Goal: Use online tool/utility: Utilize a website feature to perform a specific function

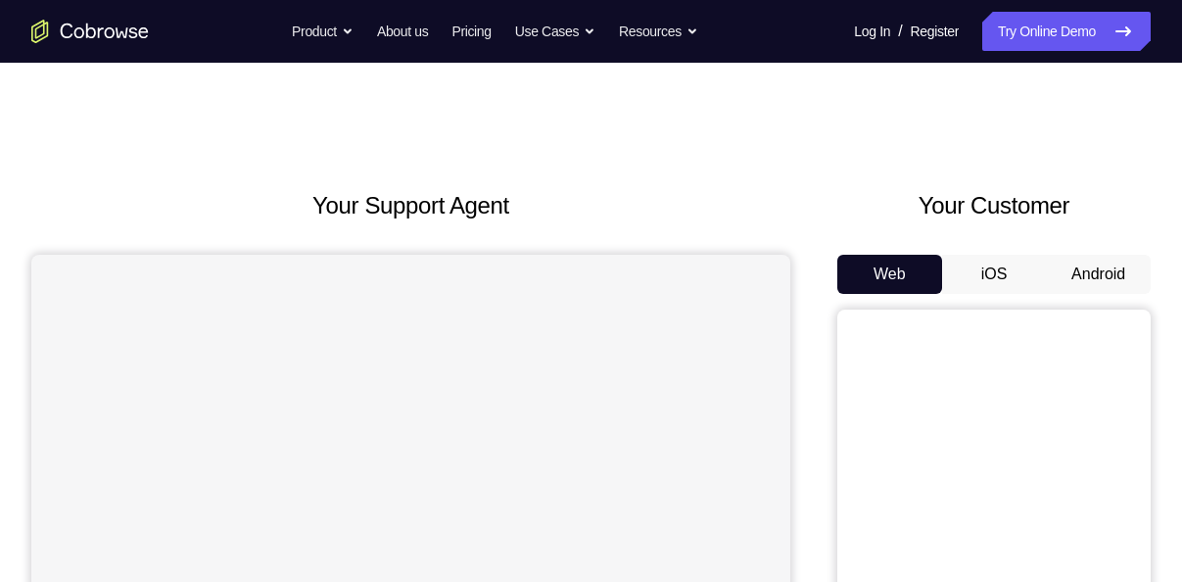
click at [1099, 269] on button "Android" at bounding box center [1098, 274] width 105 height 39
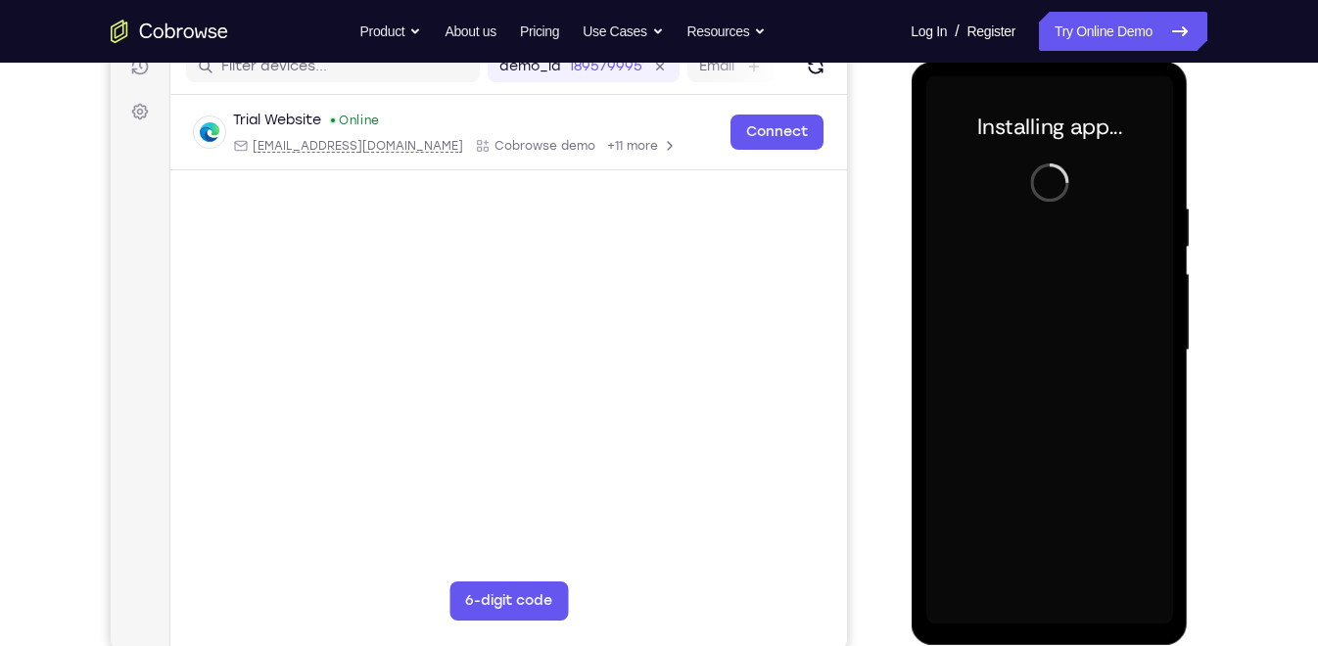
scroll to position [261, 0]
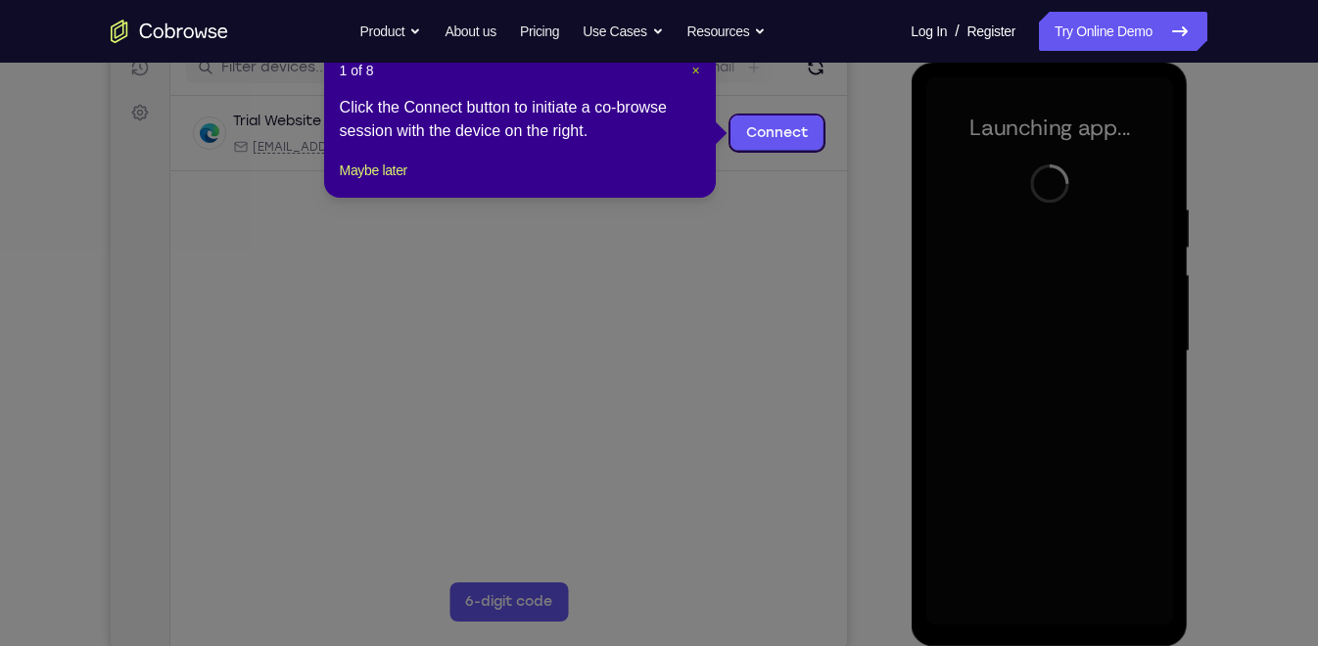
click at [695, 75] on span "×" at bounding box center [695, 71] width 8 height 16
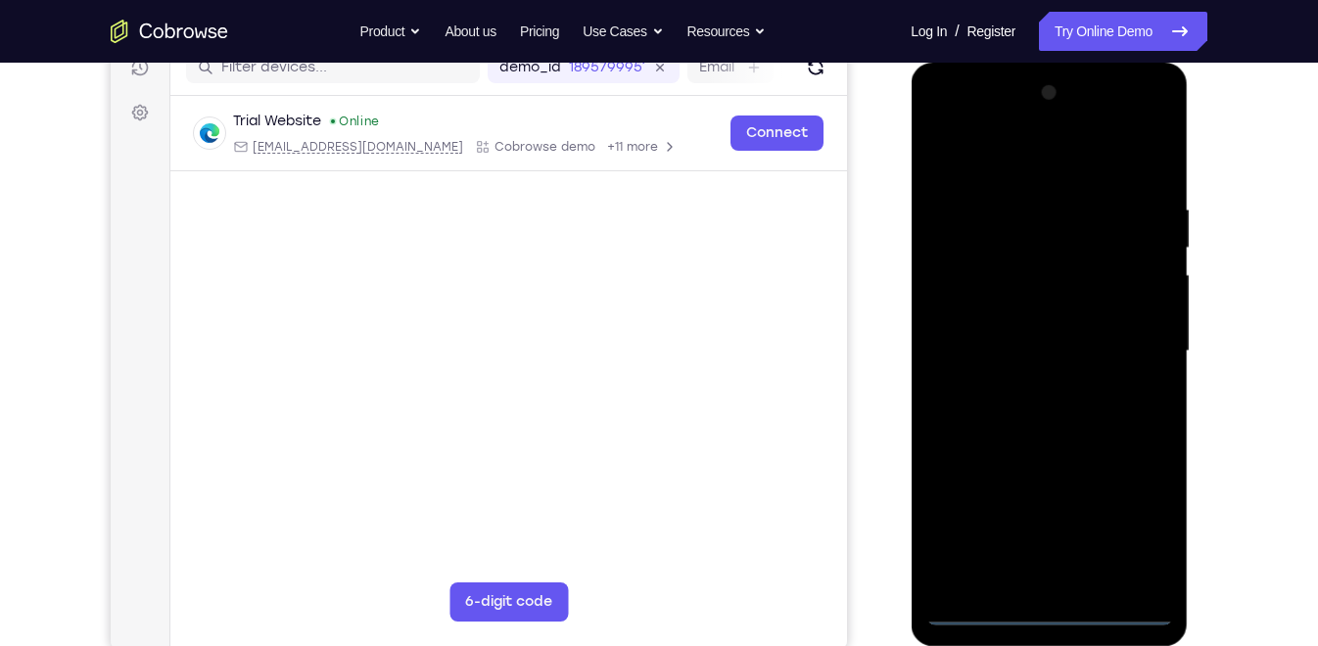
click at [1046, 581] on div at bounding box center [1048, 351] width 247 height 548
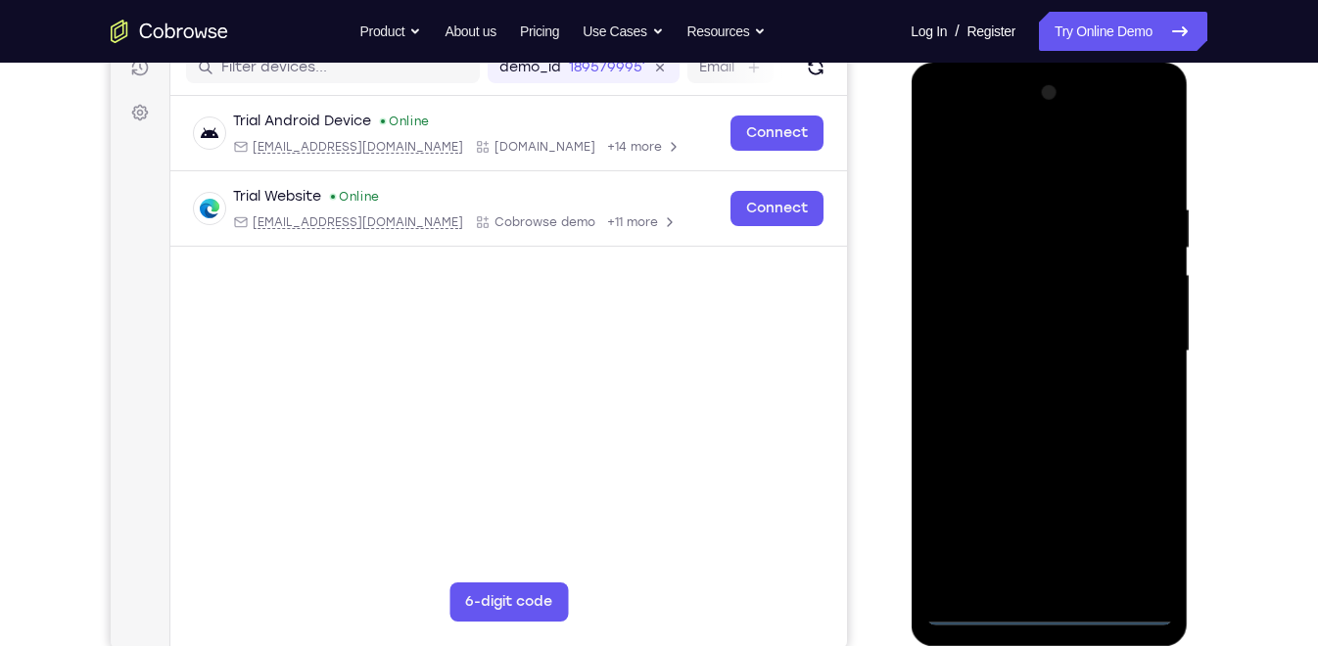
click at [1136, 524] on div at bounding box center [1048, 351] width 247 height 548
click at [944, 115] on div at bounding box center [1048, 351] width 247 height 548
click at [1126, 334] on div at bounding box center [1048, 351] width 247 height 548
click at [1029, 392] on div at bounding box center [1048, 351] width 247 height 548
click at [1019, 331] on div at bounding box center [1048, 351] width 247 height 548
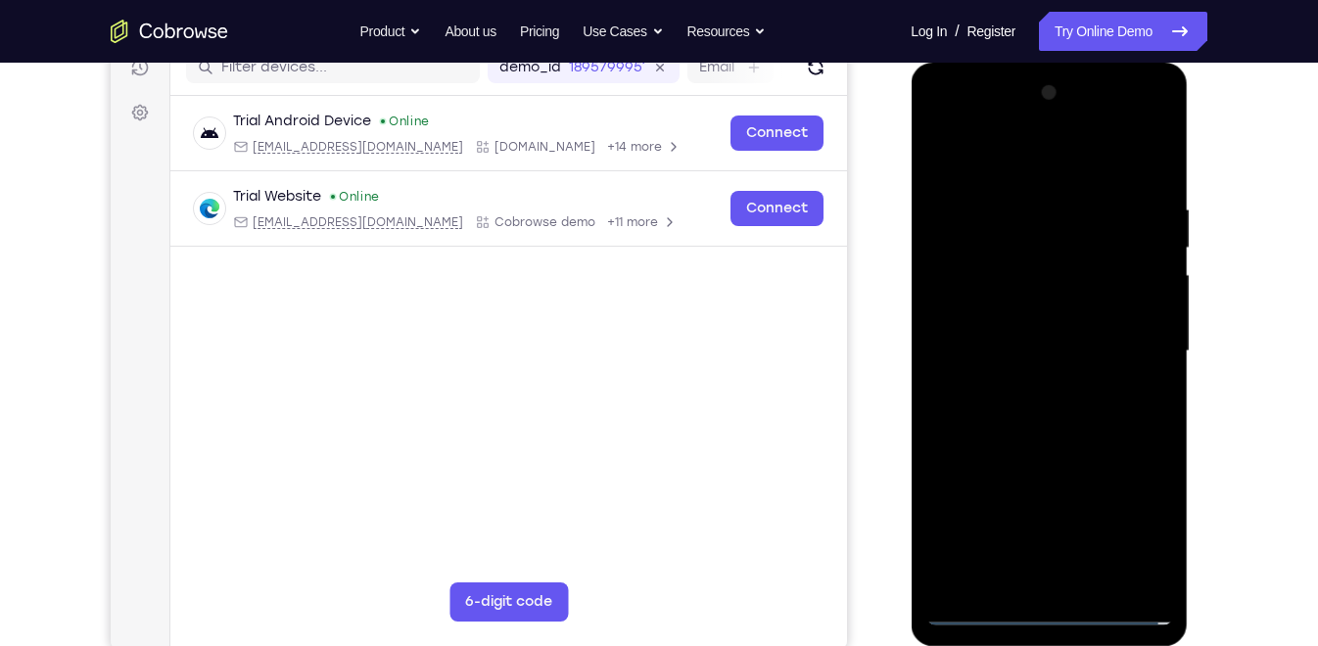
click at [995, 310] on div at bounding box center [1048, 351] width 247 height 548
click at [1002, 339] on div at bounding box center [1048, 351] width 247 height 548
click at [1012, 344] on div at bounding box center [1048, 351] width 247 height 548
click at [971, 416] on div at bounding box center [1048, 351] width 247 height 548
click at [1026, 406] on div at bounding box center [1048, 351] width 247 height 548
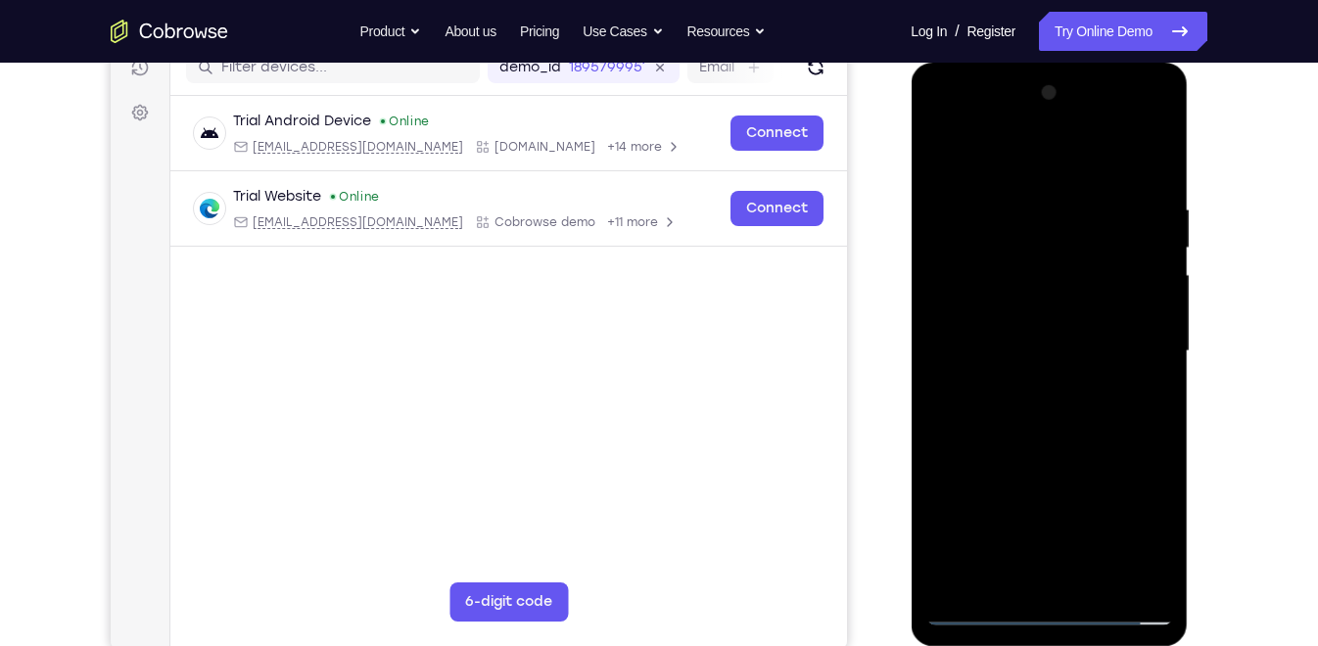
click at [1157, 174] on div at bounding box center [1048, 351] width 247 height 548
click at [1160, 147] on div at bounding box center [1048, 351] width 247 height 548
click at [1077, 188] on div at bounding box center [1048, 351] width 247 height 548
click at [1079, 219] on div at bounding box center [1048, 351] width 247 height 548
click at [1084, 179] on div at bounding box center [1048, 351] width 247 height 548
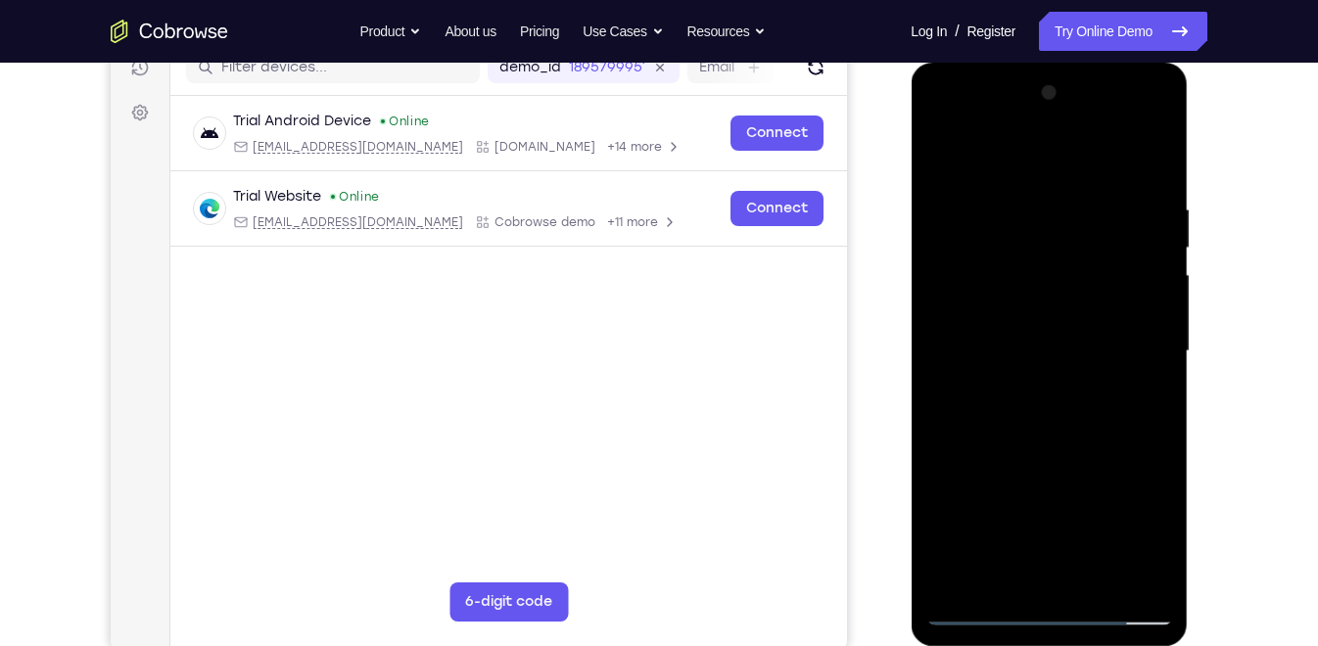
click at [949, 224] on div at bounding box center [1048, 351] width 247 height 548
click at [1044, 219] on div at bounding box center [1048, 351] width 247 height 548
click at [948, 150] on div at bounding box center [1048, 351] width 247 height 548
click at [944, 149] on div at bounding box center [1048, 351] width 247 height 548
click at [989, 196] on div at bounding box center [1048, 351] width 247 height 548
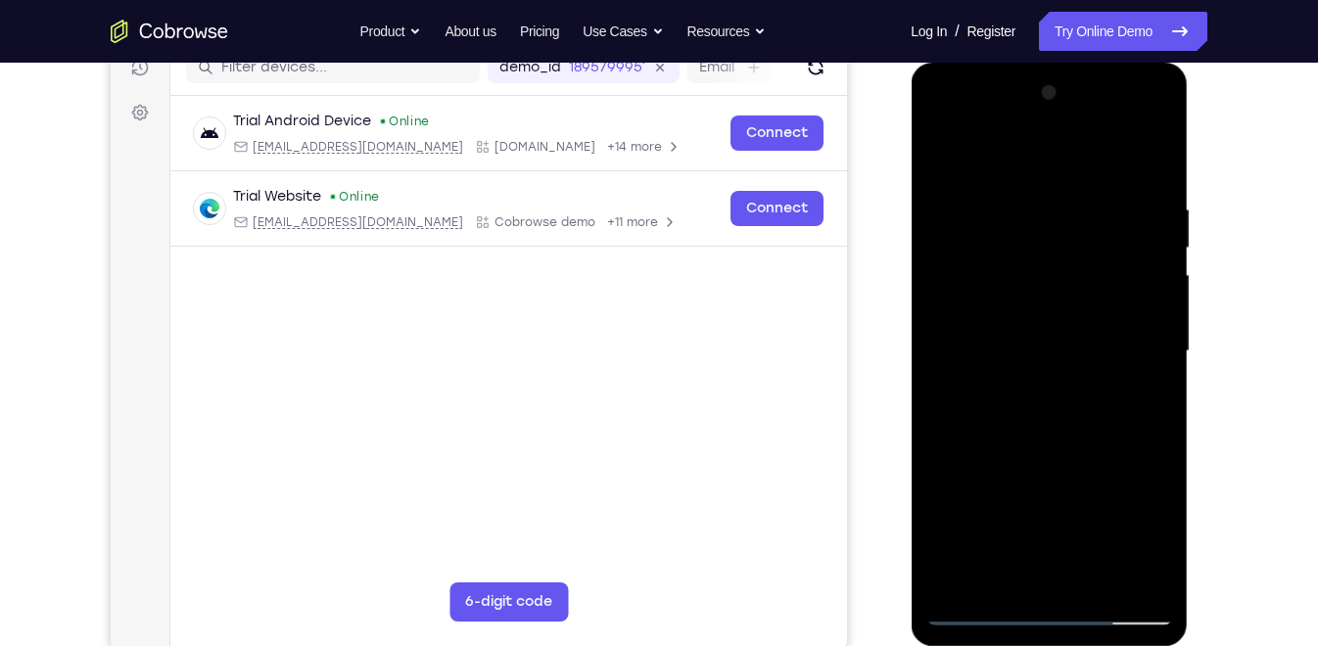
click at [961, 193] on div at bounding box center [1048, 351] width 247 height 548
click at [1037, 211] on div at bounding box center [1048, 351] width 247 height 548
click at [941, 152] on div at bounding box center [1048, 351] width 247 height 548
click at [943, 150] on div at bounding box center [1048, 351] width 247 height 548
click at [1017, 194] on div at bounding box center [1048, 351] width 247 height 548
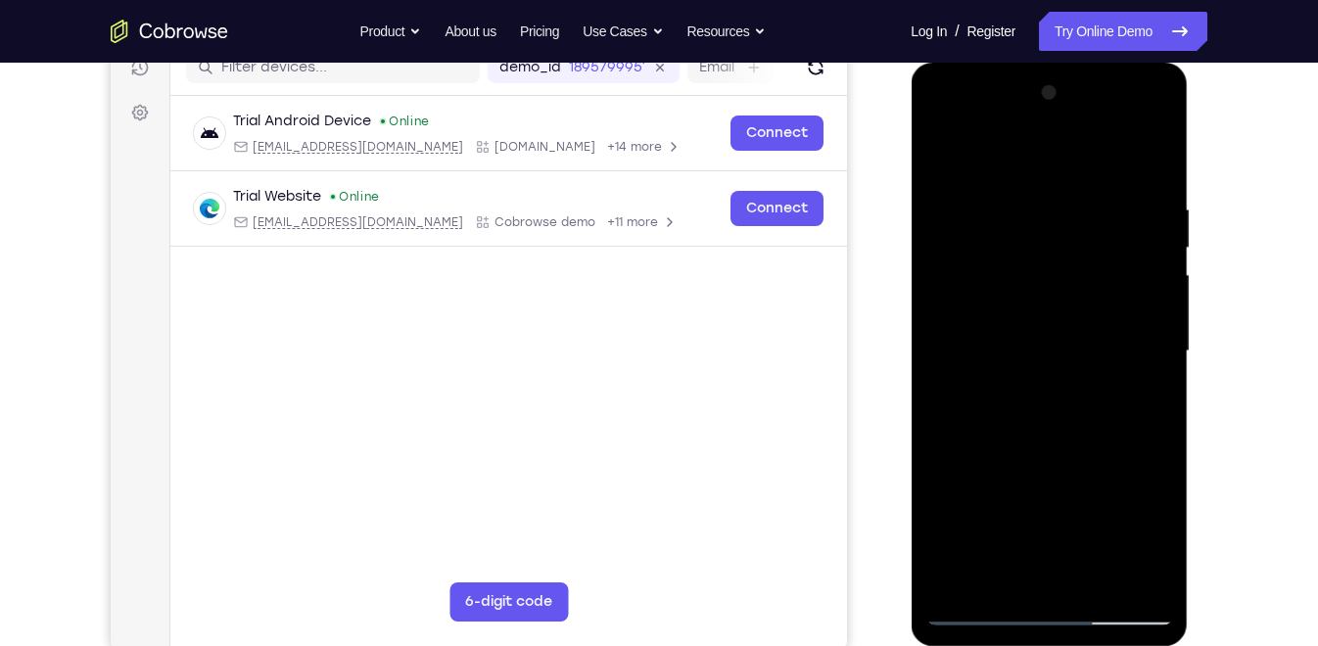
click at [1156, 365] on div at bounding box center [1048, 351] width 247 height 548
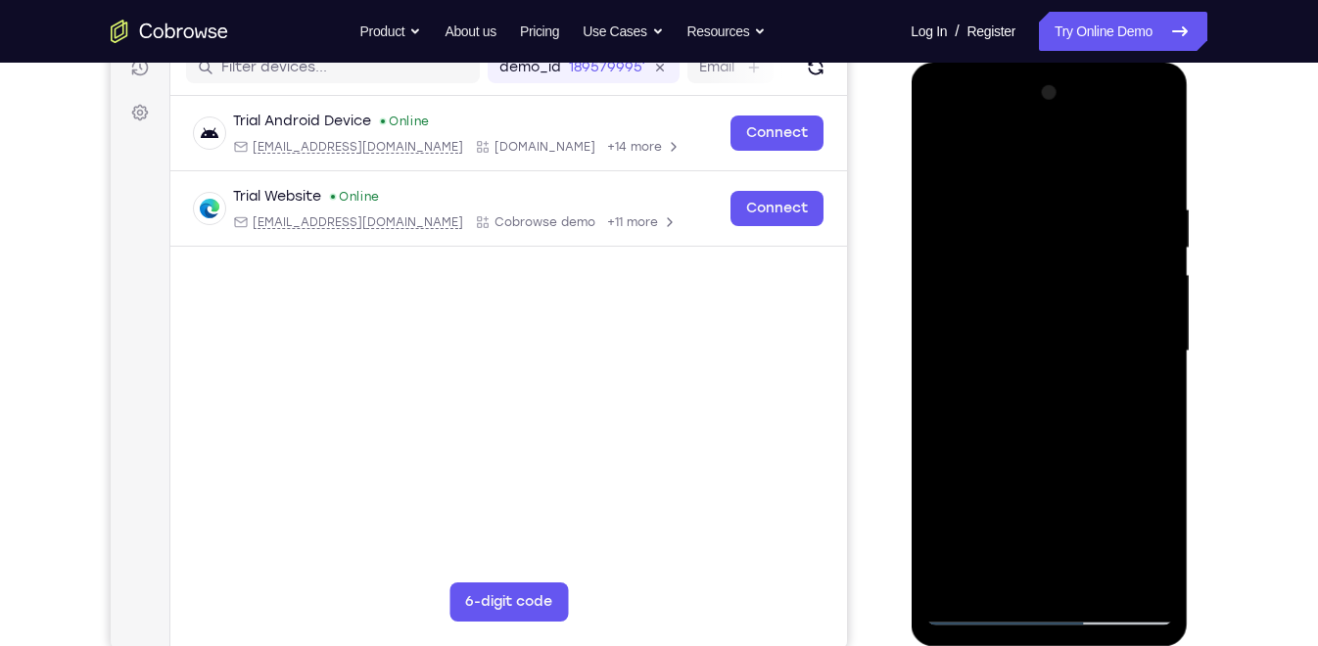
click at [1156, 365] on div at bounding box center [1048, 351] width 247 height 548
click at [1156, 384] on div at bounding box center [1048, 351] width 247 height 548
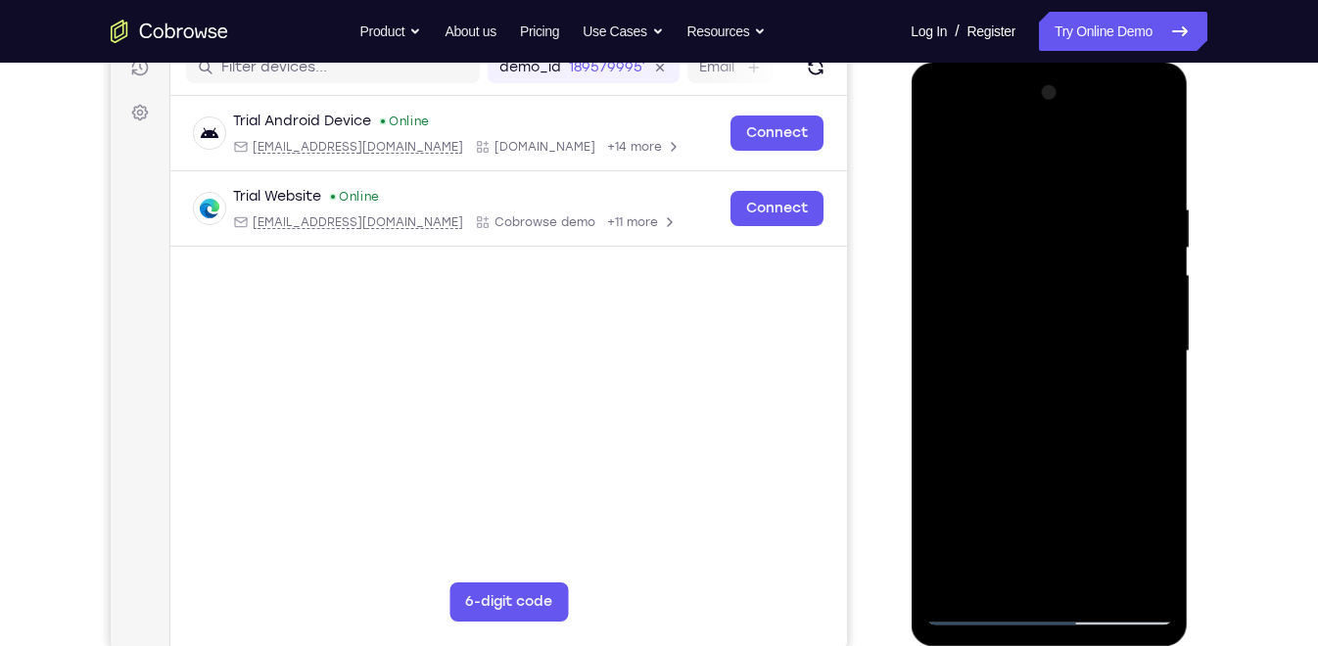
drag, startPoint x: 1156, startPoint y: 383, endPoint x: 858, endPoint y: 420, distance: 300.9
click at [911, 420] on html "Online web based iOS Simulators and Android Emulators. Run iPhone, iPad, Mobile…" at bounding box center [1050, 356] width 279 height 587
click at [1159, 391] on div at bounding box center [1048, 351] width 247 height 548
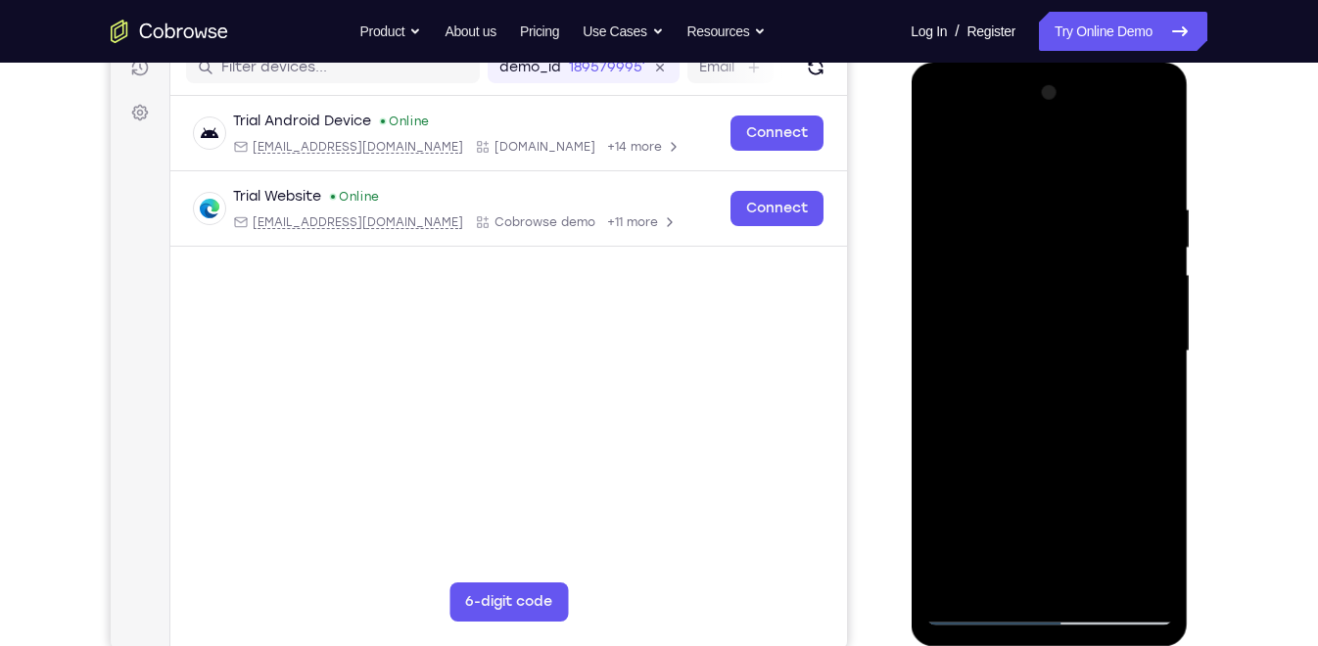
click at [1159, 391] on div at bounding box center [1048, 351] width 247 height 548
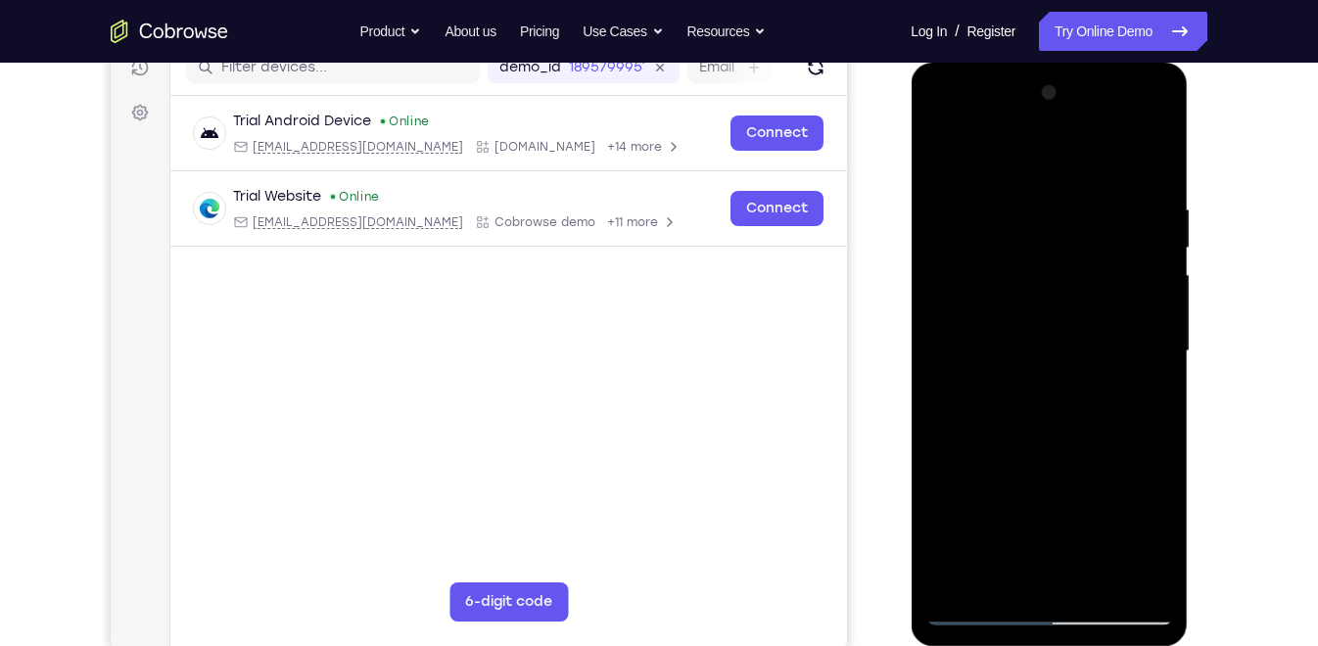
click at [1159, 391] on div at bounding box center [1048, 351] width 247 height 548
drag, startPoint x: 1159, startPoint y: 391, endPoint x: 642, endPoint y: 470, distance: 523.0
click at [911, 470] on html "Online web based iOS Simulators and Android Emulators. Run iPhone, iPad, Mobile…" at bounding box center [1050, 356] width 279 height 587
drag, startPoint x: 1124, startPoint y: 375, endPoint x: 650, endPoint y: 345, distance: 474.9
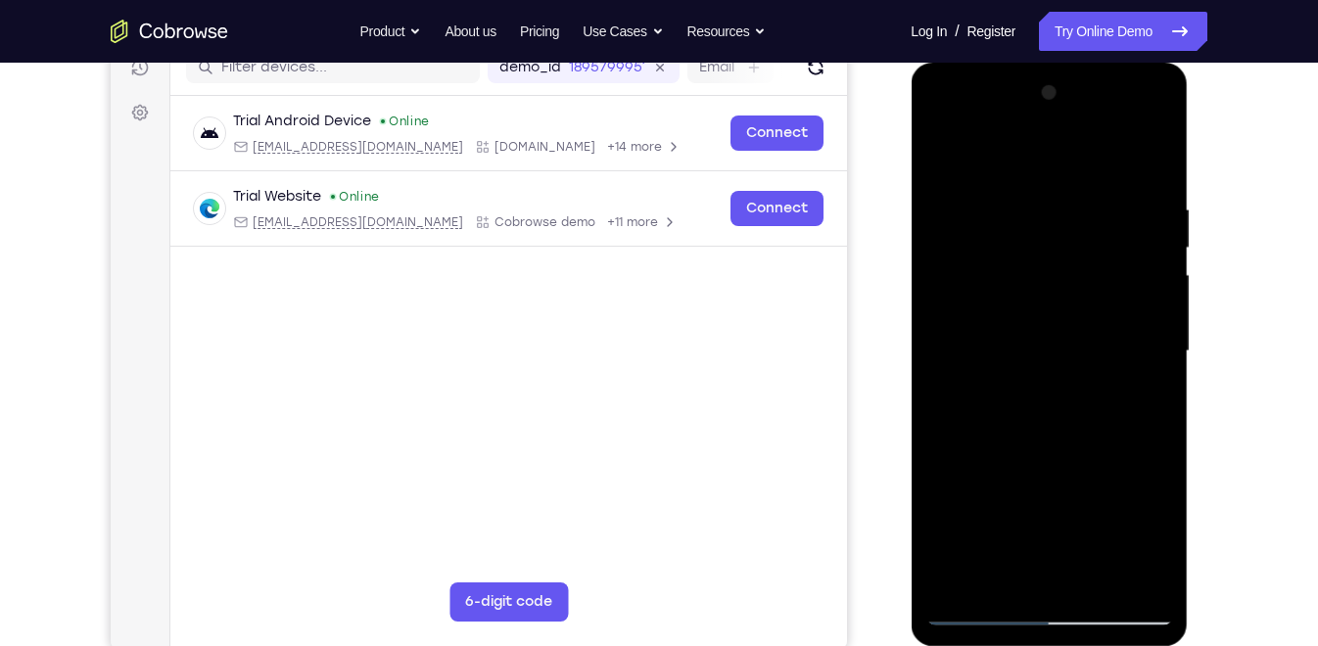
click at [911, 345] on html "Online web based iOS Simulators and Android Emulators. Run iPhone, iPad, Mobile…" at bounding box center [1050, 356] width 279 height 587
click at [1161, 370] on div at bounding box center [1048, 351] width 247 height 548
click at [1148, 160] on div at bounding box center [1048, 351] width 247 height 548
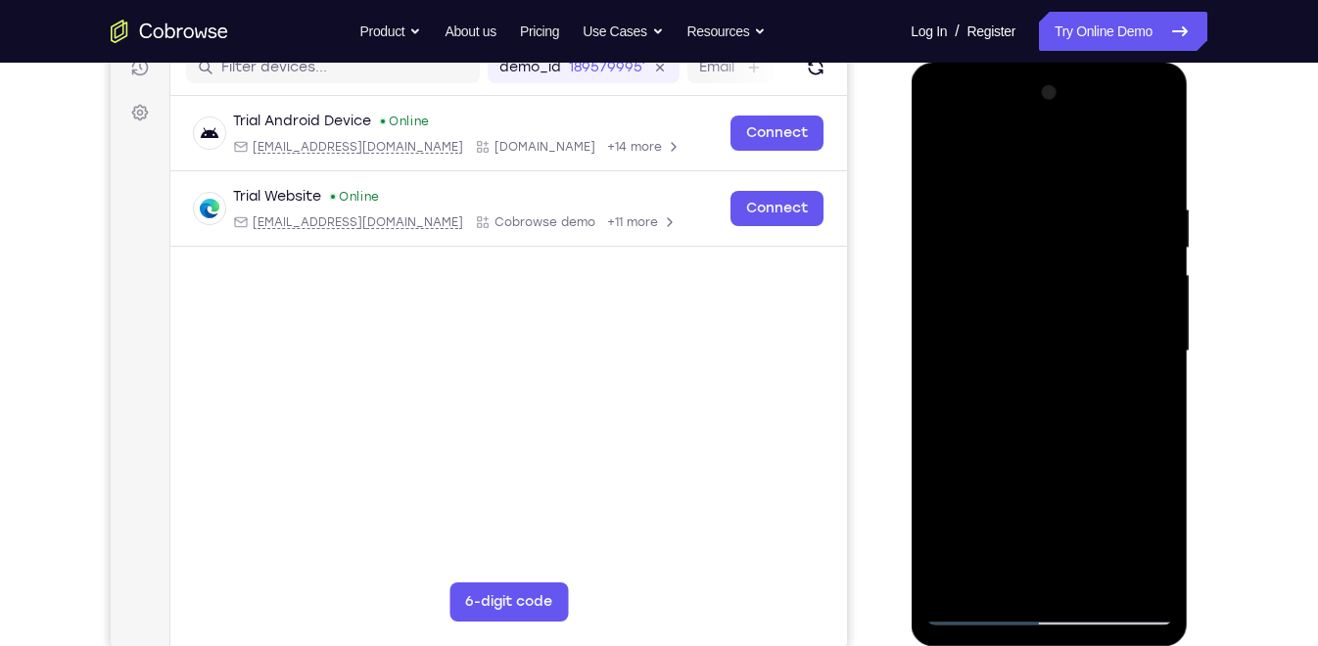
click at [1157, 426] on div at bounding box center [1048, 351] width 247 height 548
click at [1163, 558] on div at bounding box center [1048, 351] width 247 height 548
drag, startPoint x: 972, startPoint y: 425, endPoint x: 971, endPoint y: 260, distance: 164.5
click at [971, 260] on div at bounding box center [1048, 351] width 247 height 548
drag, startPoint x: 1064, startPoint y: 474, endPoint x: 1040, endPoint y: 234, distance: 241.1
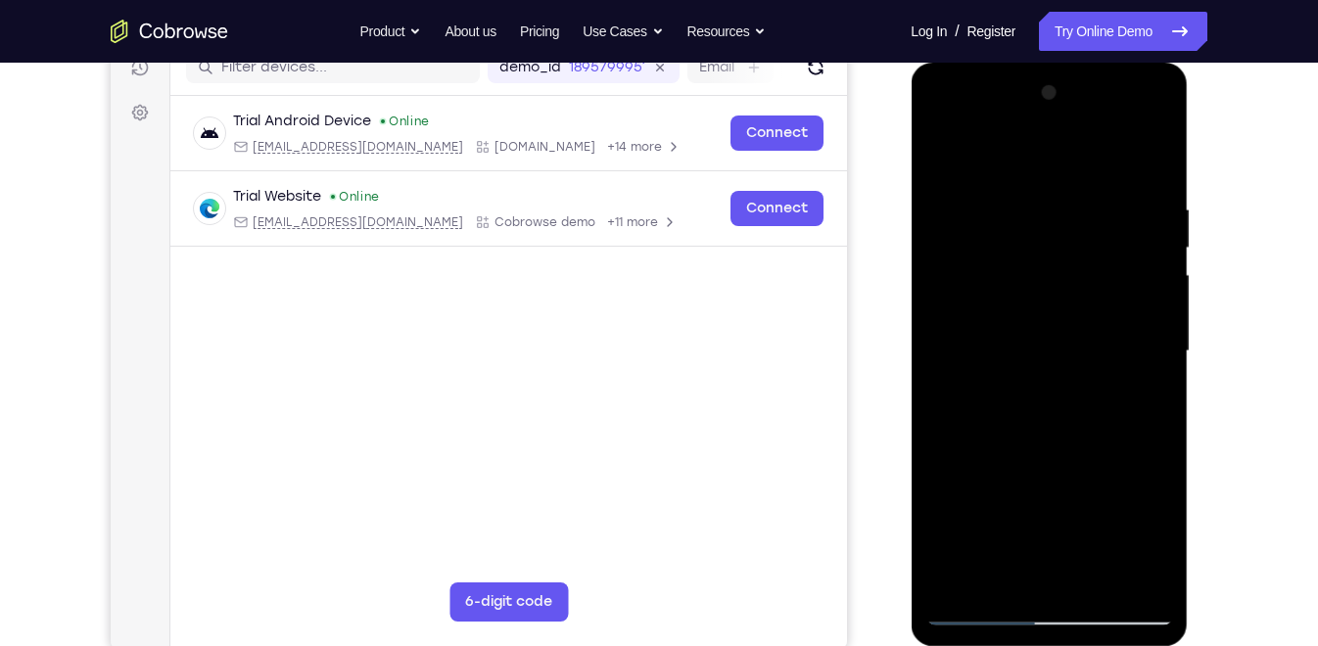
click at [1040, 234] on div at bounding box center [1048, 351] width 247 height 548
drag, startPoint x: 1084, startPoint y: 443, endPoint x: 1059, endPoint y: 299, distance: 146.0
click at [1059, 299] on div at bounding box center [1048, 351] width 247 height 548
click at [1096, 576] on div at bounding box center [1048, 351] width 247 height 548
click at [1038, 453] on div at bounding box center [1048, 351] width 247 height 548
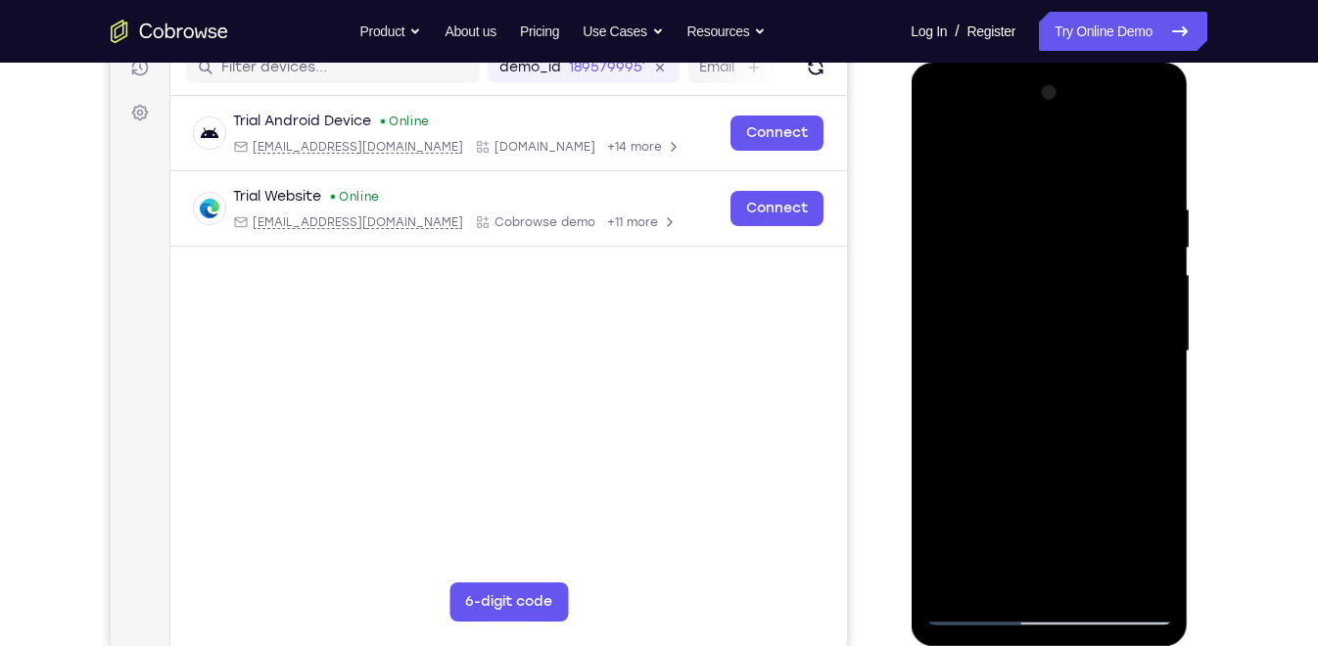
drag, startPoint x: 1038, startPoint y: 453, endPoint x: 1038, endPoint y: 384, distance: 69.5
click at [1038, 384] on div at bounding box center [1048, 351] width 247 height 548
click at [1027, 428] on div at bounding box center [1048, 351] width 247 height 548
click at [943, 158] on div at bounding box center [1048, 351] width 247 height 548
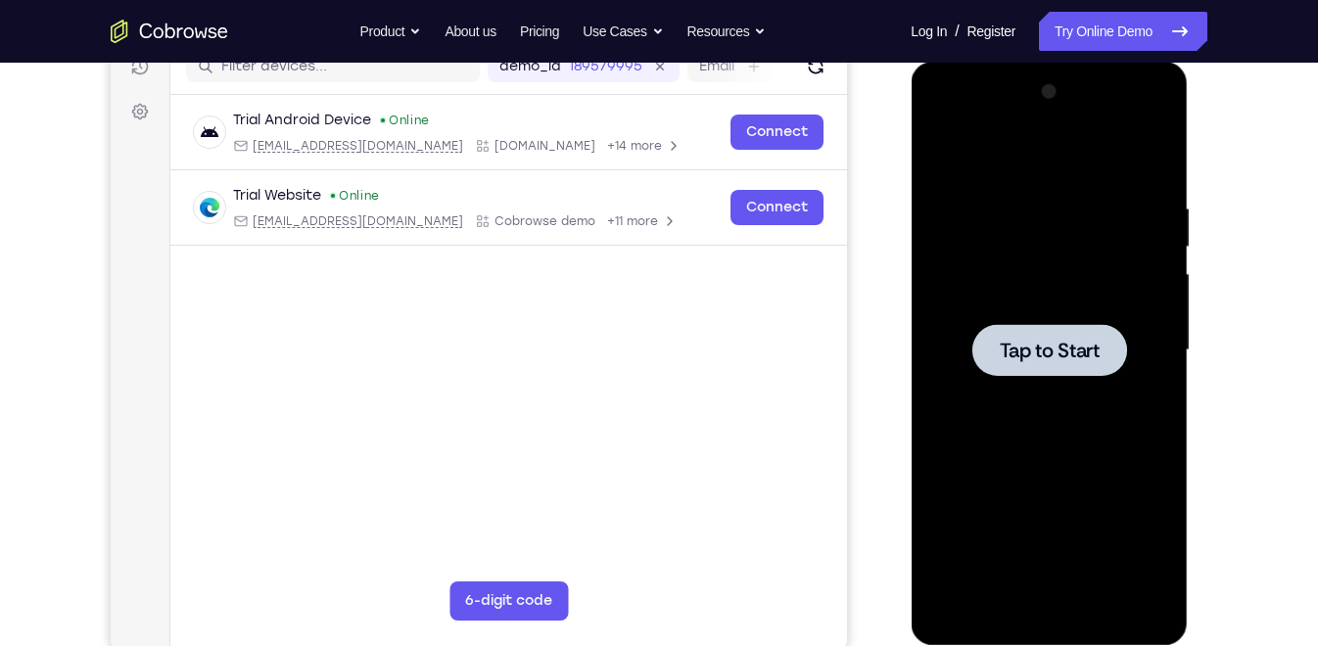
scroll to position [257, 0]
